Goal: Transaction & Acquisition: Subscribe to service/newsletter

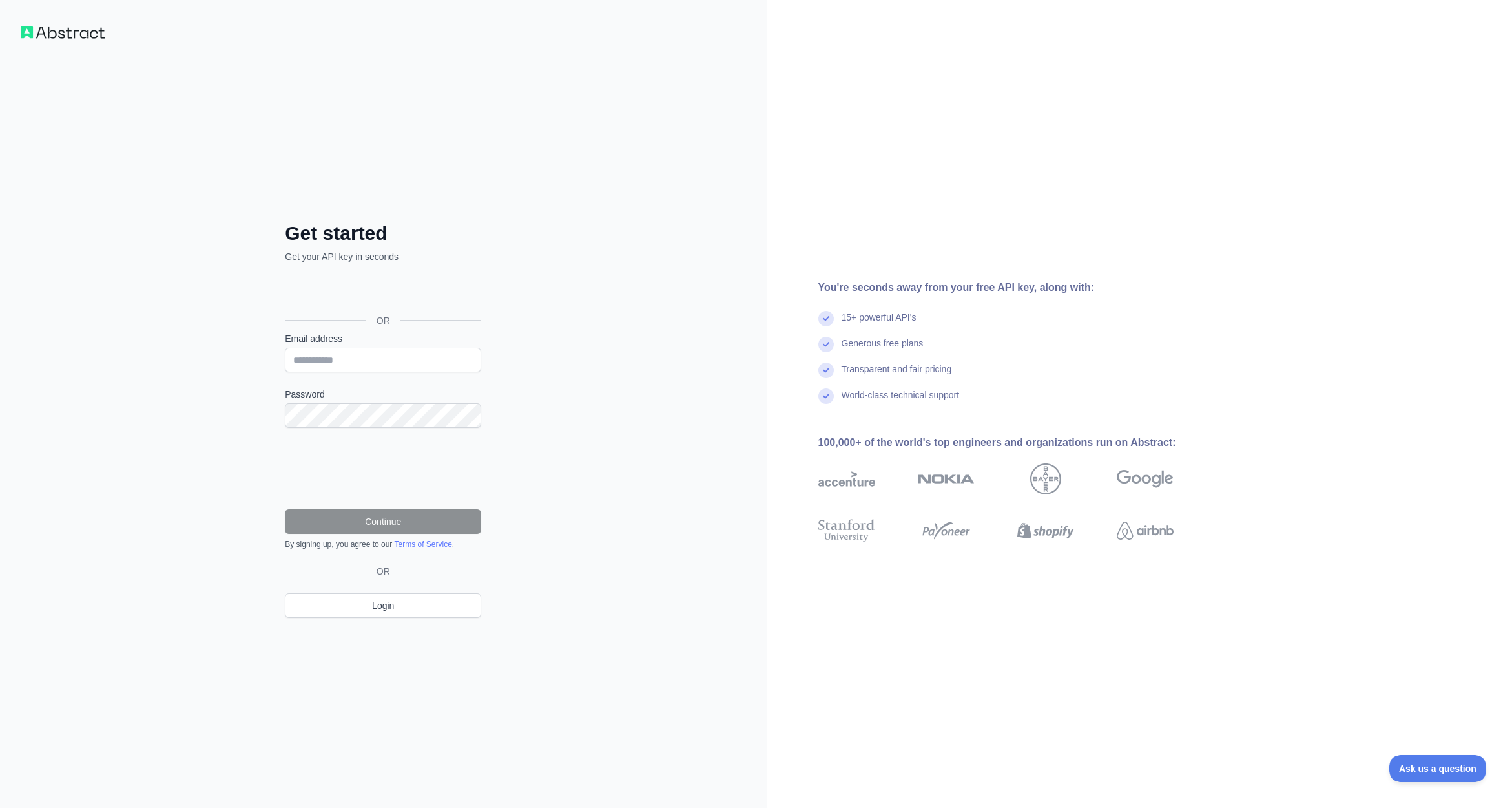
click at [407, 282] on div "Sign in with Google. Opens in new tab" at bounding box center [381, 291] width 194 height 29
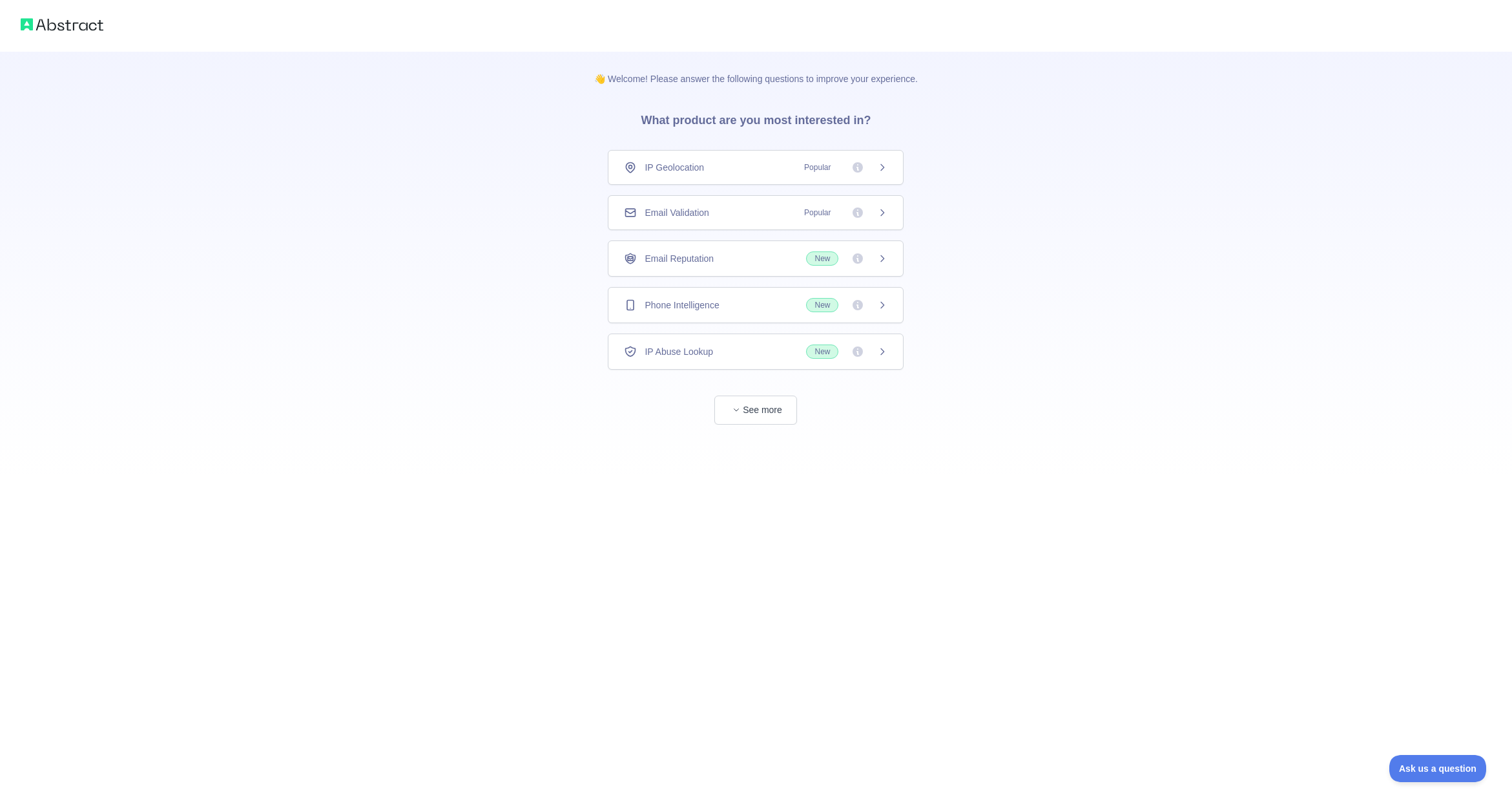
click at [816, 216] on span "Popular" at bounding box center [817, 213] width 42 height 13
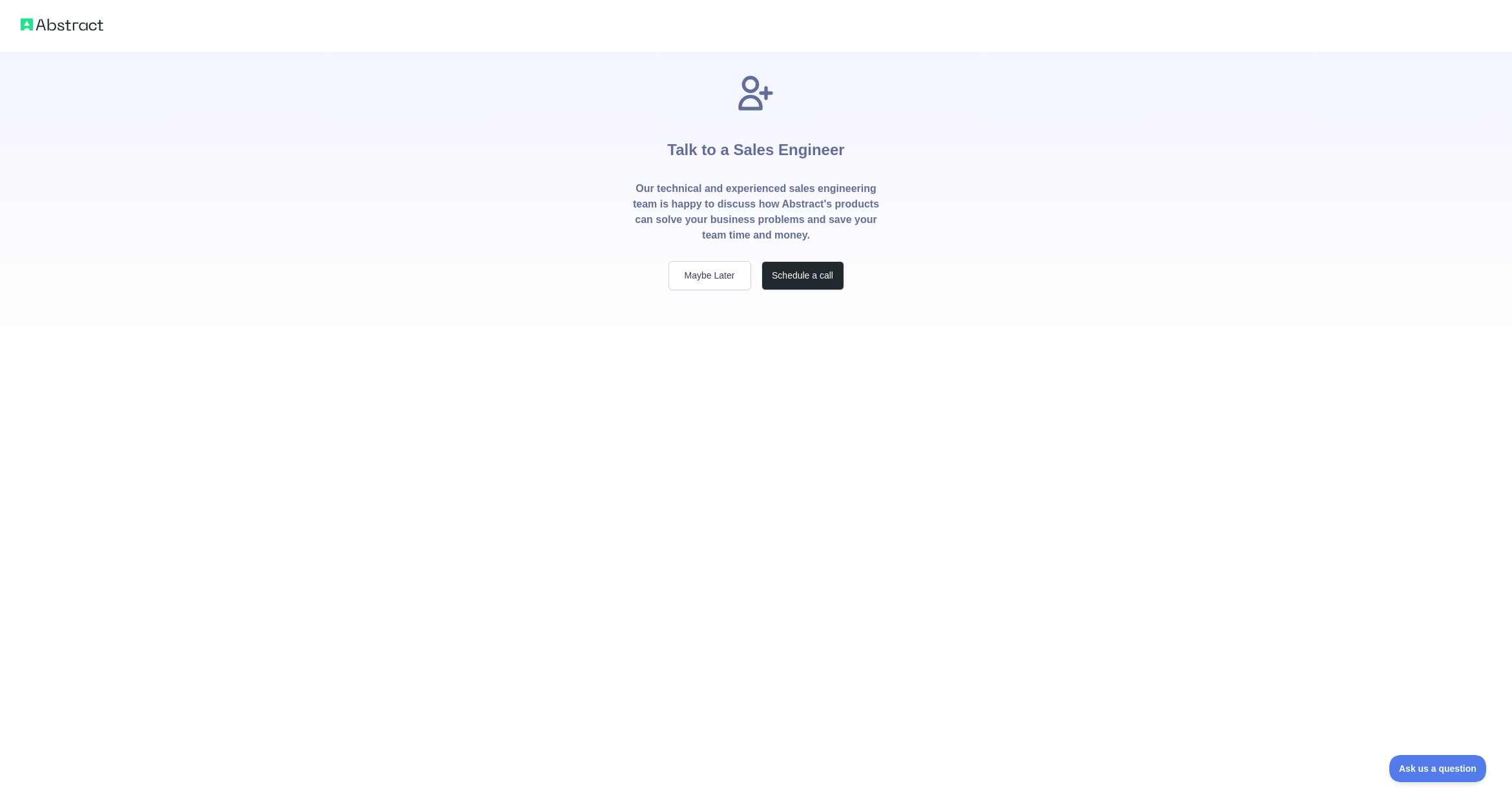
click at [813, 166] on h1 "Talk to a Sales Engineer" at bounding box center [756, 147] width 177 height 67
click at [734, 273] on button "Maybe Later" at bounding box center [710, 275] width 82 height 29
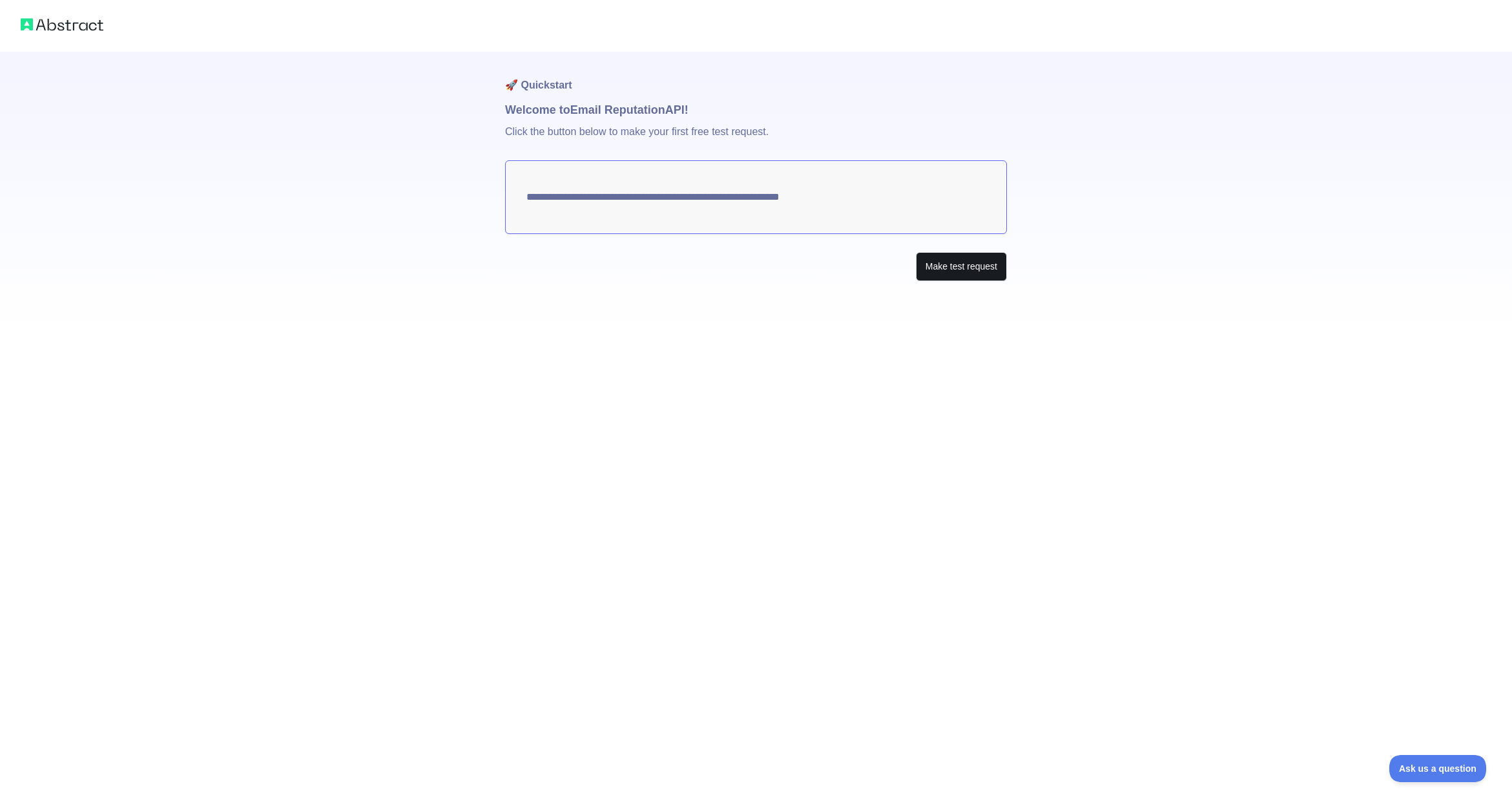
click at [958, 267] on button "Make test request" at bounding box center [961, 266] width 91 height 29
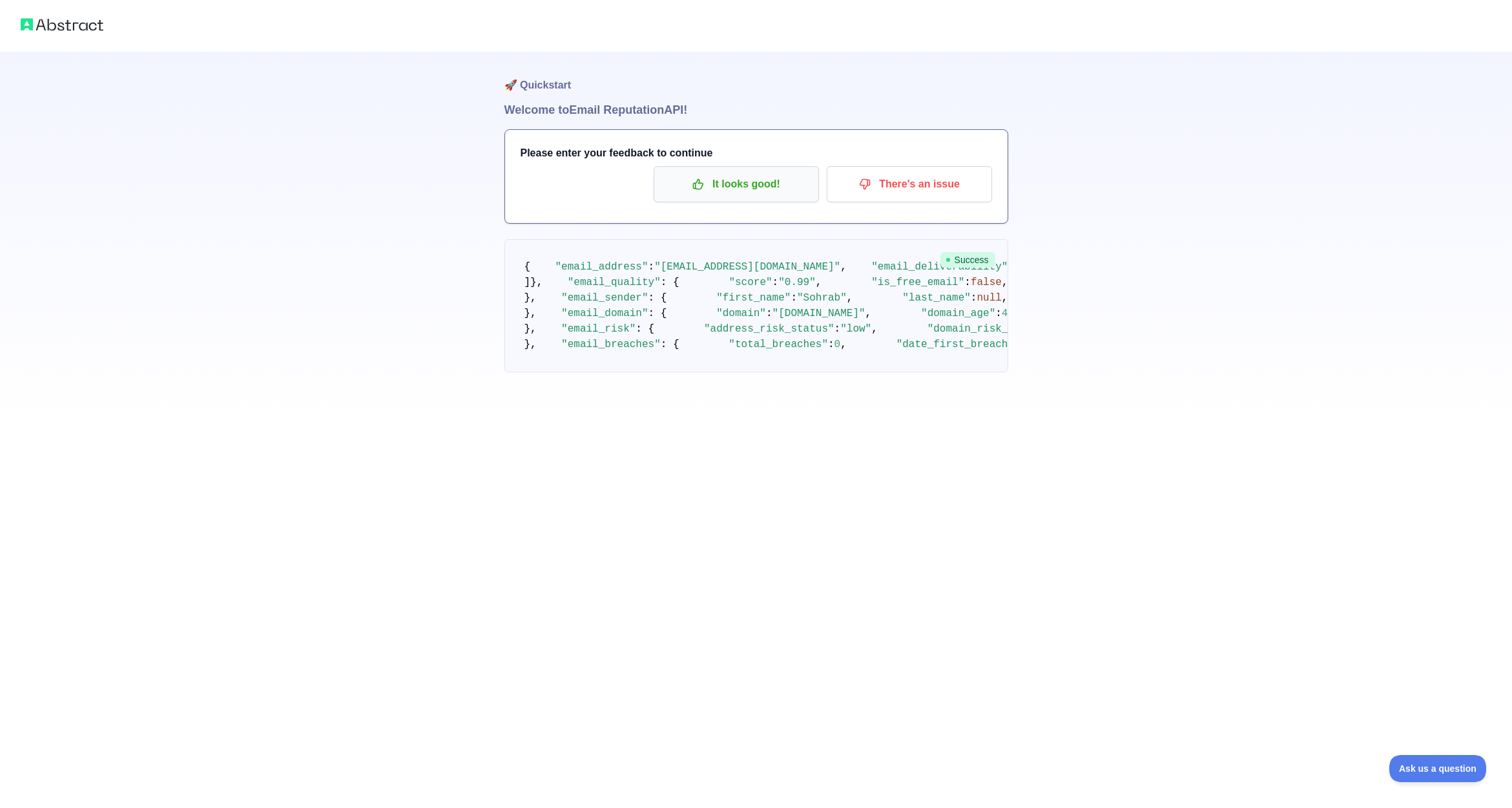
click at [704, 180] on icon "button" at bounding box center [698, 184] width 13 height 13
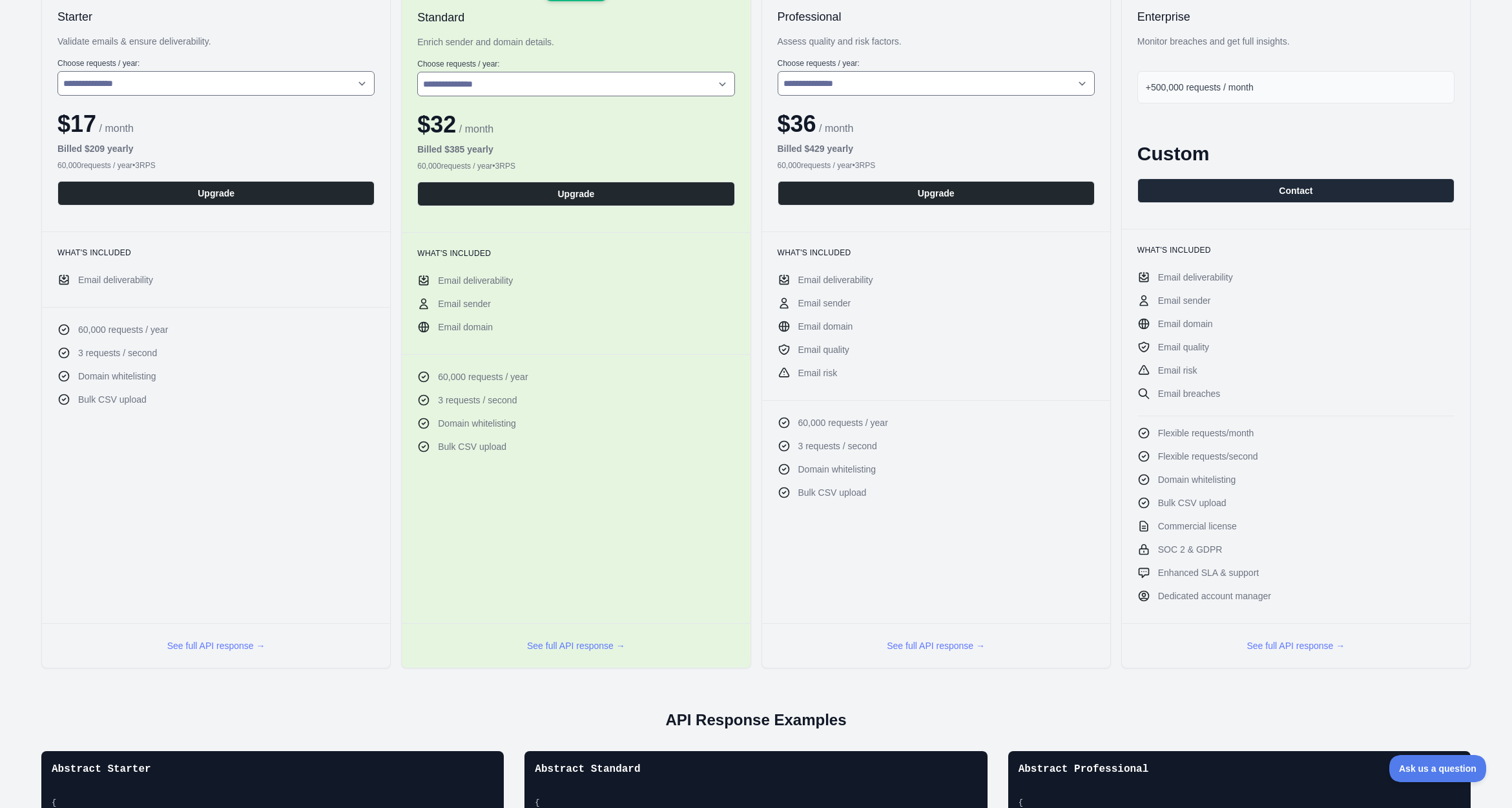
scroll to position [258, 0]
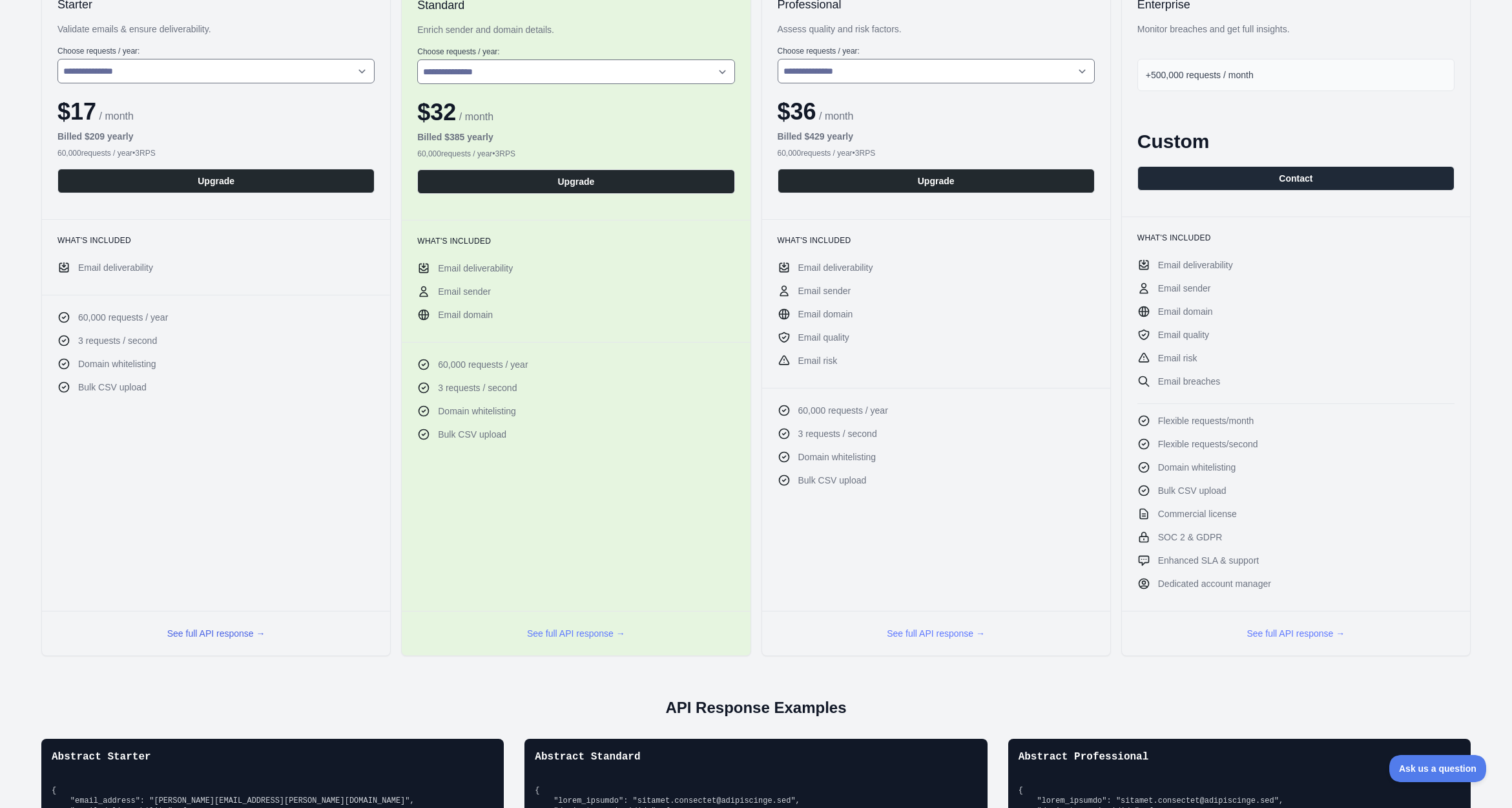
click at [251, 633] on button "See full API response →" at bounding box center [216, 633] width 98 height 13
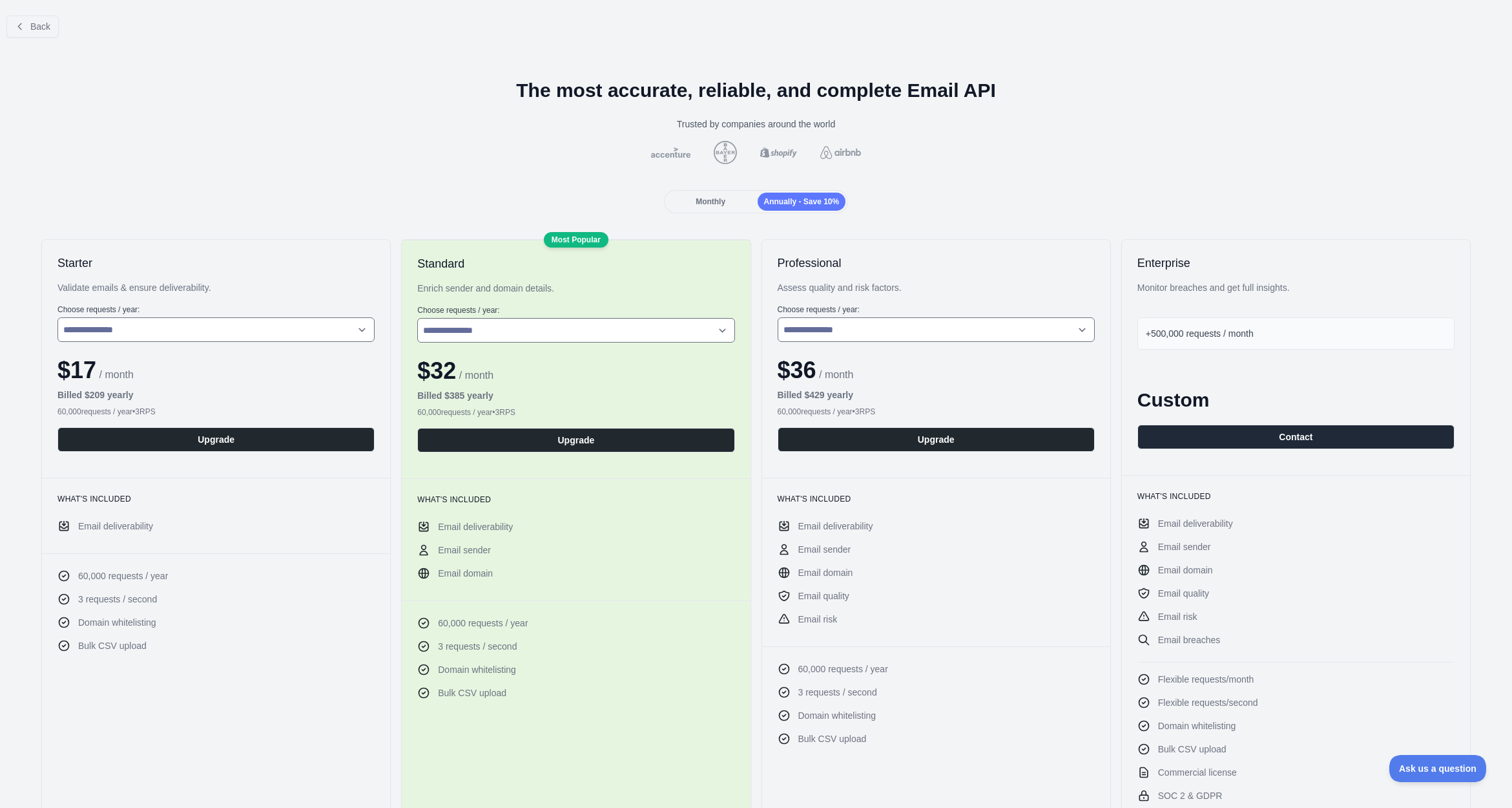
scroll to position [-1, 0]
